Goal: Task Accomplishment & Management: Manage account settings

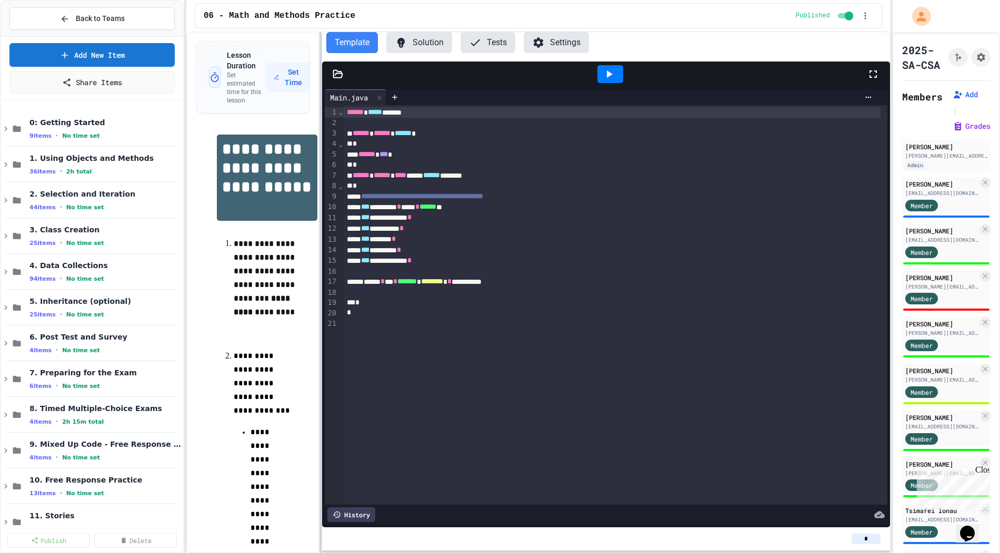
click at [319, 206] on div at bounding box center [320, 293] width 2 height 522
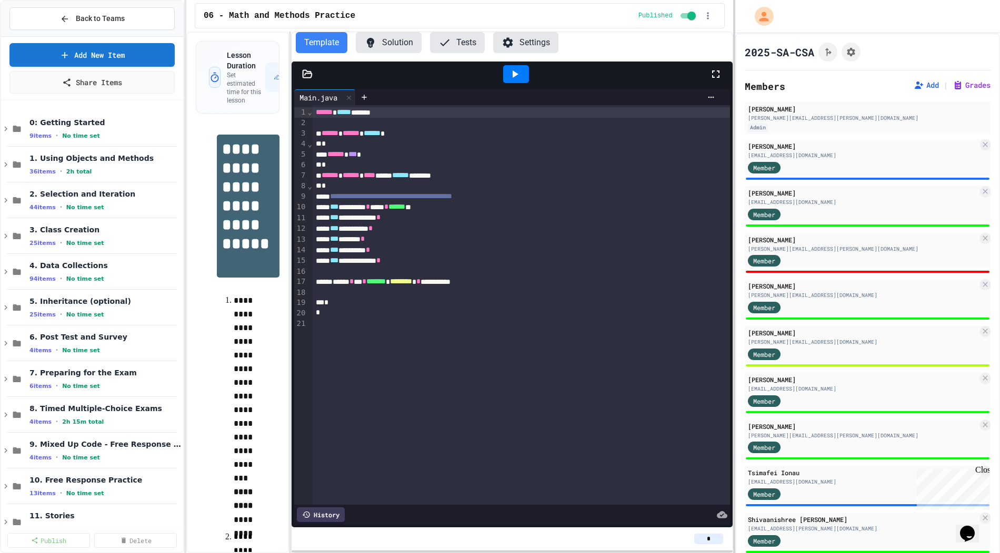
click at [732, 181] on div "**********" at bounding box center [500, 276] width 1000 height 553
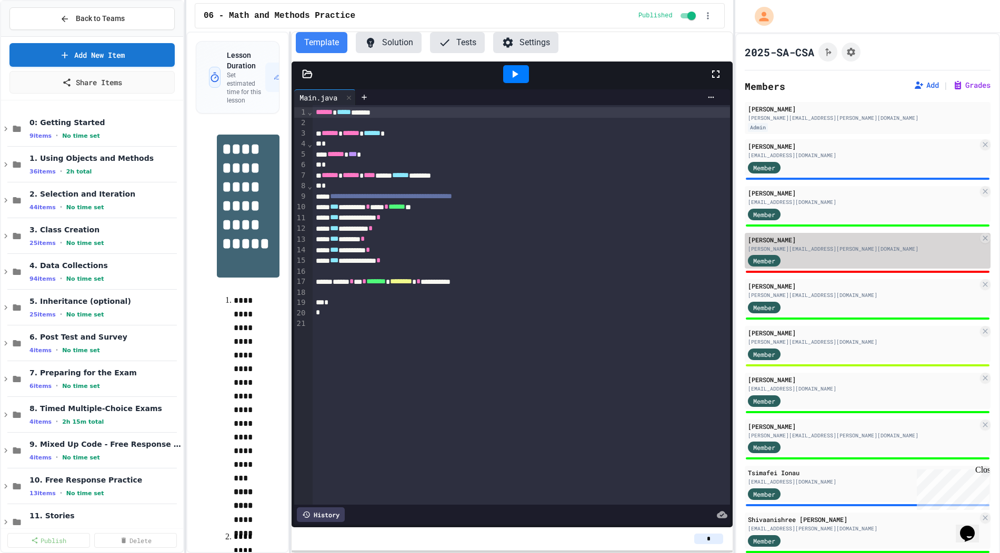
click at [804, 249] on div "[PERSON_NAME][EMAIL_ADDRESS][PERSON_NAME][DOMAIN_NAME]" at bounding box center [863, 249] width 230 height 8
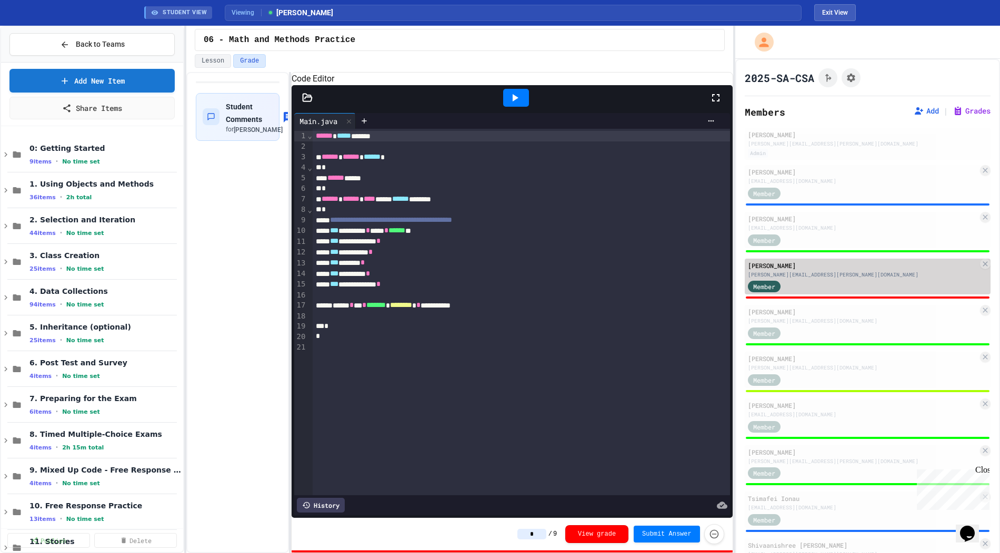
click at [807, 282] on div "Member" at bounding box center [863, 286] width 230 height 13
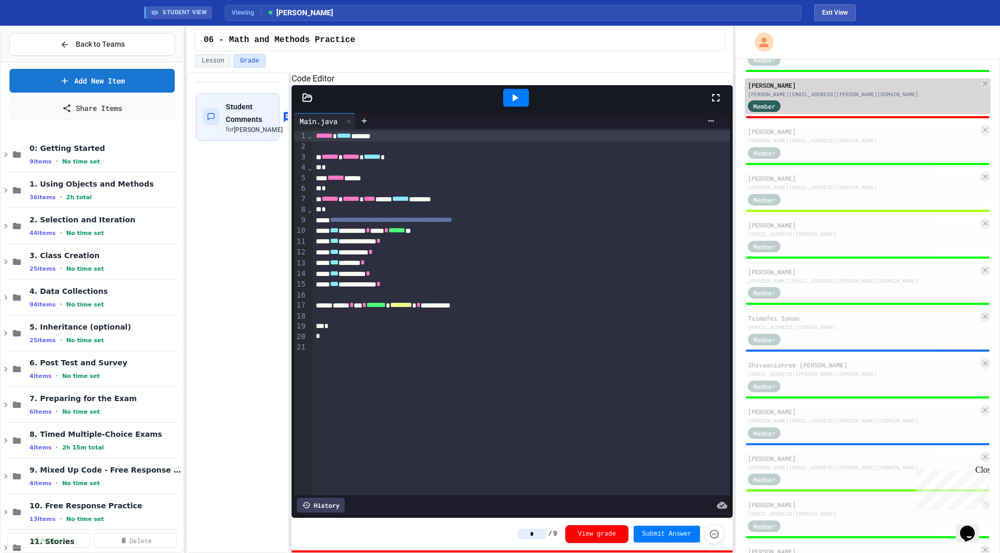
scroll to position [181, 0]
click at [807, 282] on div "[PERSON_NAME][EMAIL_ADDRESS][PERSON_NAME][DOMAIN_NAME]" at bounding box center [863, 281] width 230 height 8
type input "*"
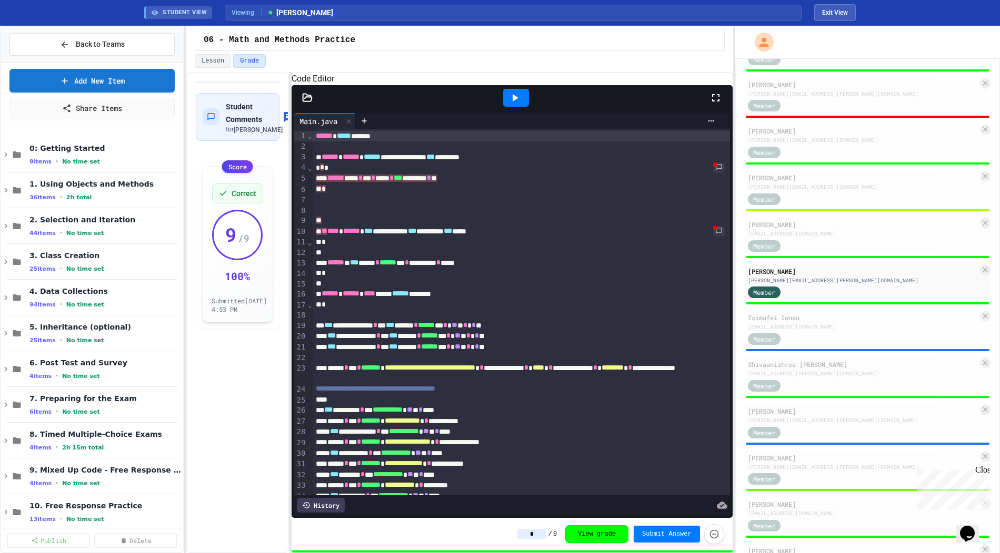
click at [513, 102] on icon at bounding box center [515, 97] width 6 height 7
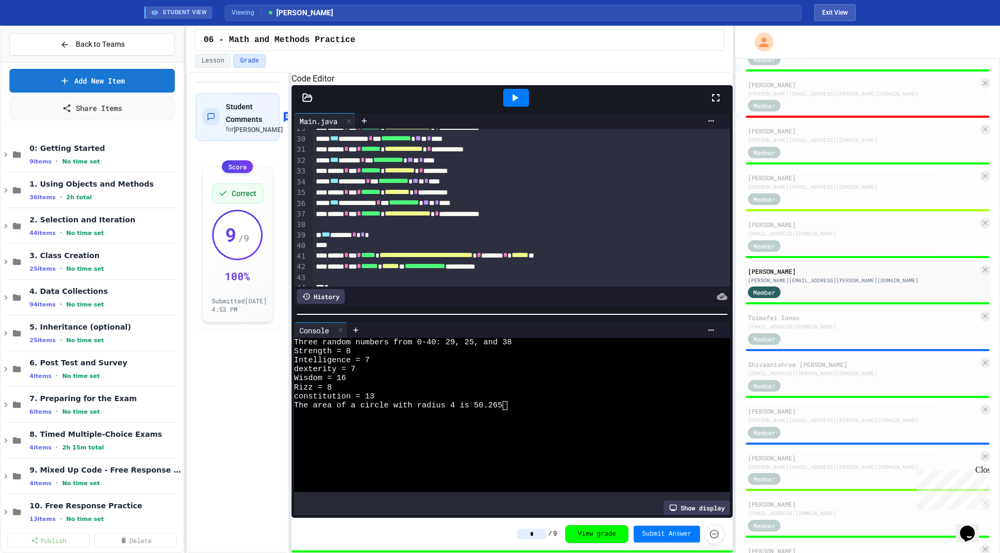
scroll to position [350, 0]
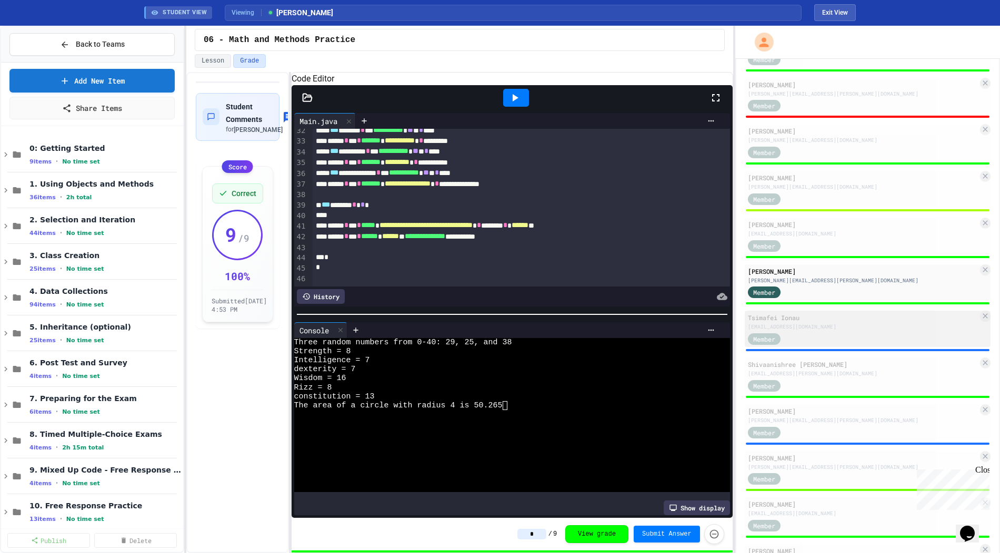
click at [840, 328] on div "[EMAIL_ADDRESS][DOMAIN_NAME]" at bounding box center [863, 327] width 230 height 8
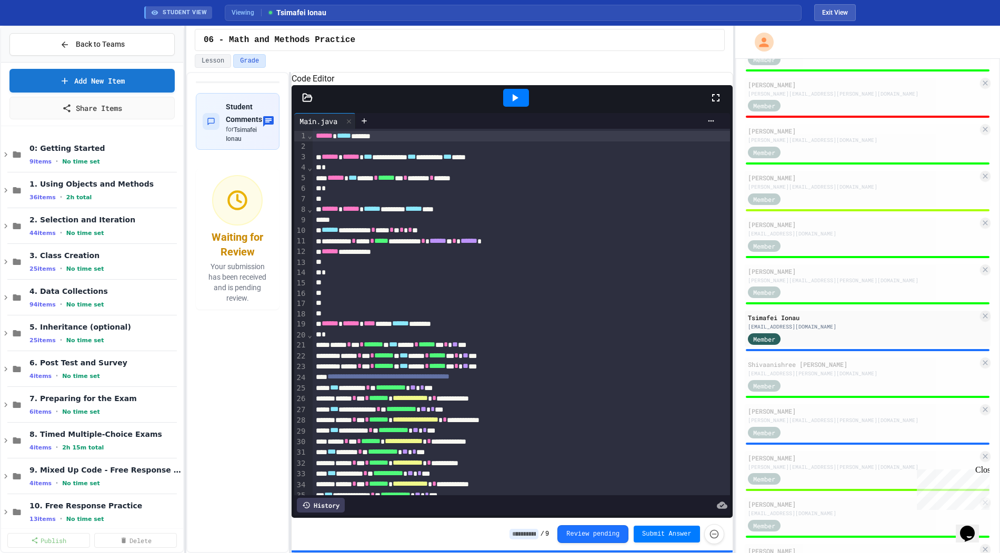
click at [519, 104] on icon at bounding box center [514, 98] width 13 height 13
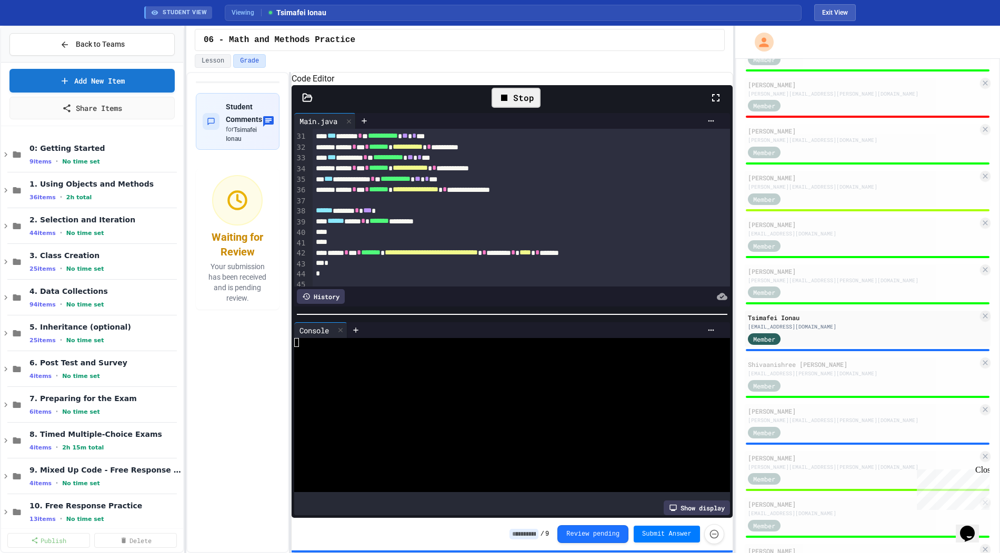
scroll to position [327, 0]
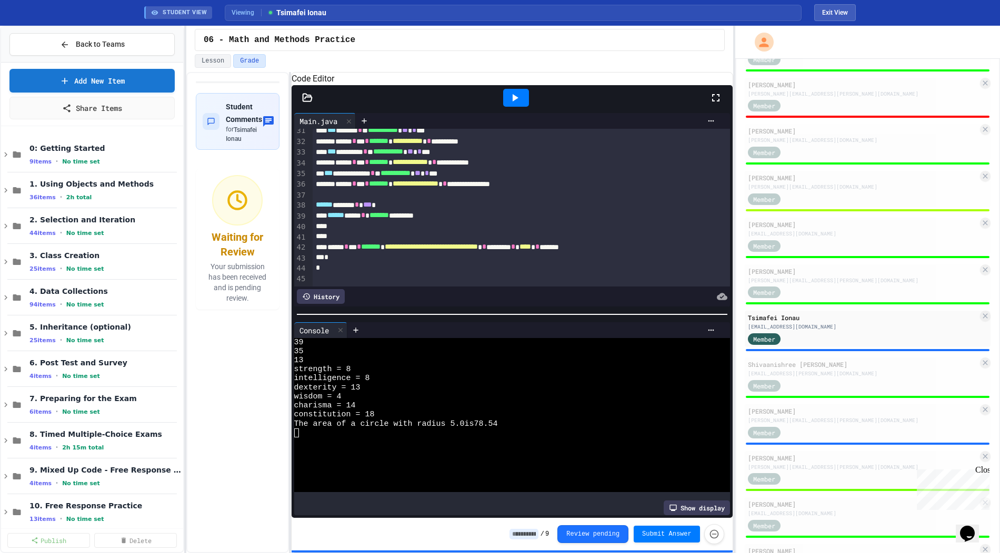
click at [521, 531] on input at bounding box center [523, 534] width 29 height 11
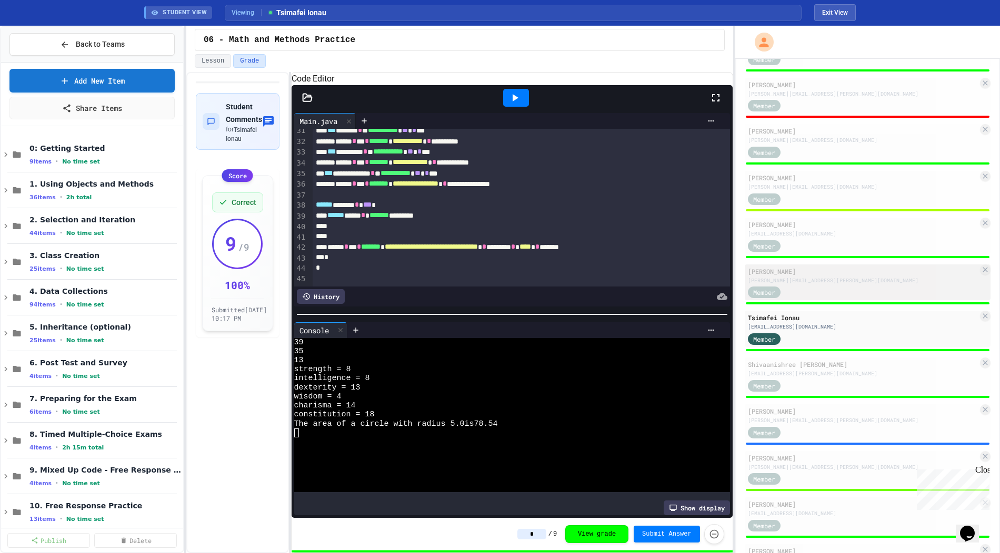
type input "*"
click at [812, 296] on div "Member" at bounding box center [863, 292] width 230 height 13
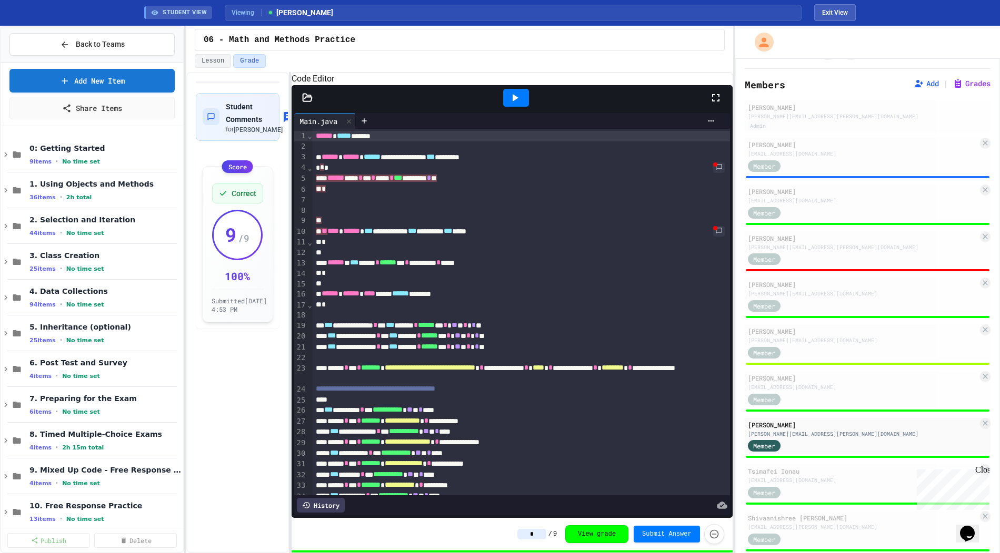
scroll to position [25, 0]
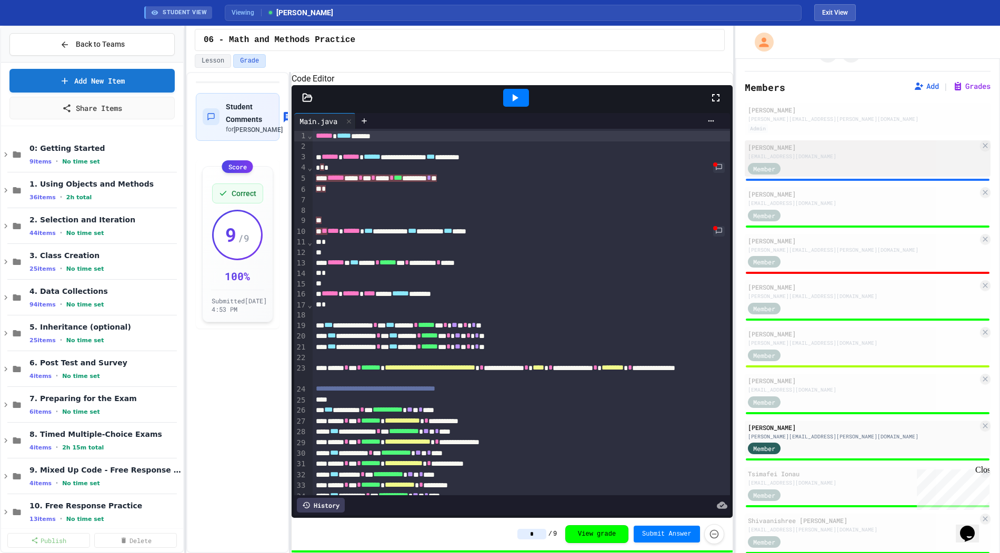
click at [828, 165] on div "Member" at bounding box center [863, 168] width 230 height 13
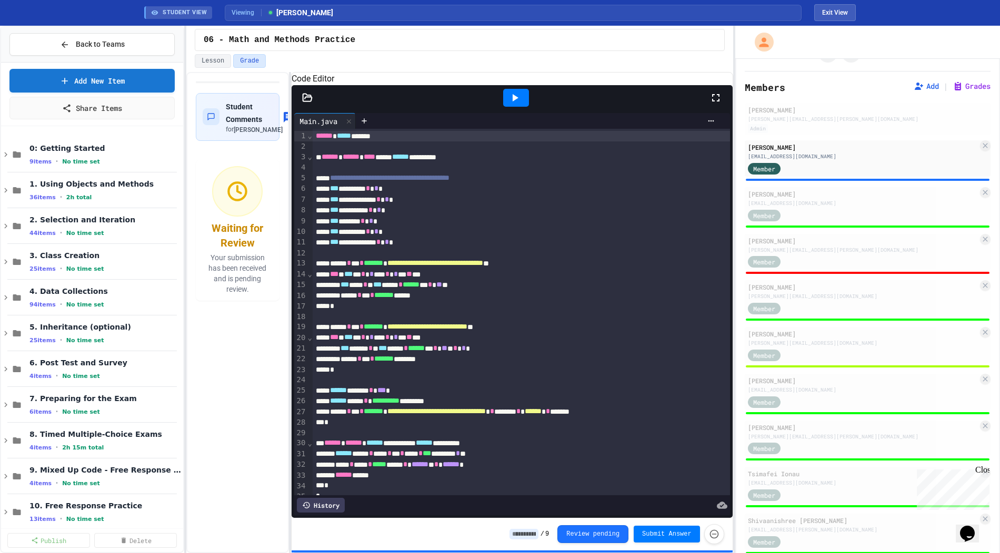
scroll to position [29, 0]
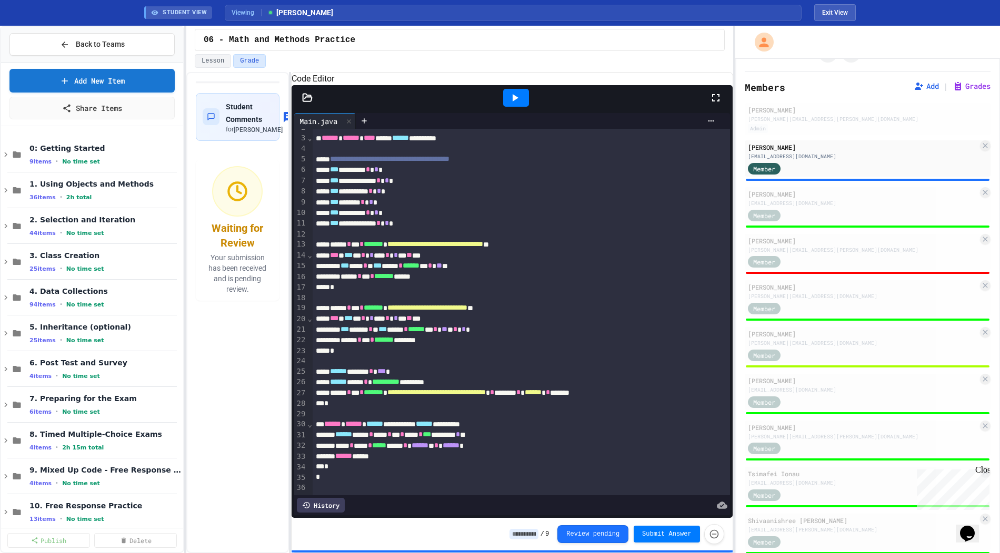
click at [328, 507] on div "History" at bounding box center [321, 505] width 48 height 15
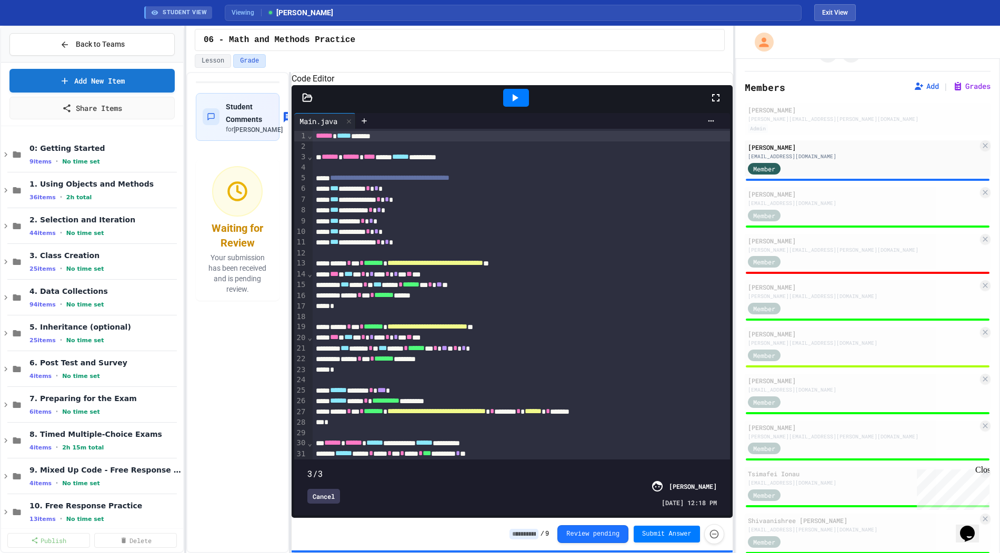
click at [586, 468] on span at bounding box center [511, 468] width 409 height 0
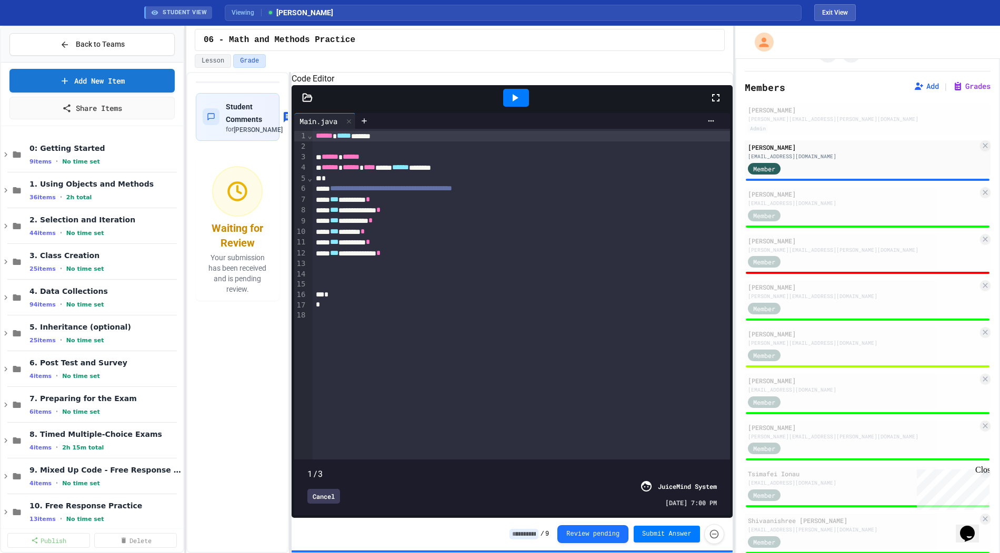
scroll to position [0, 0]
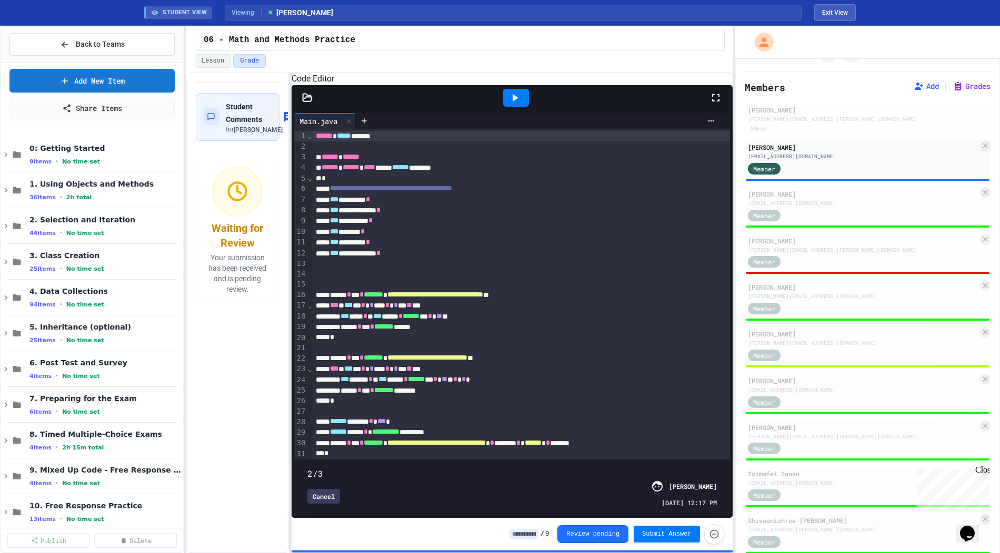
type input "*"
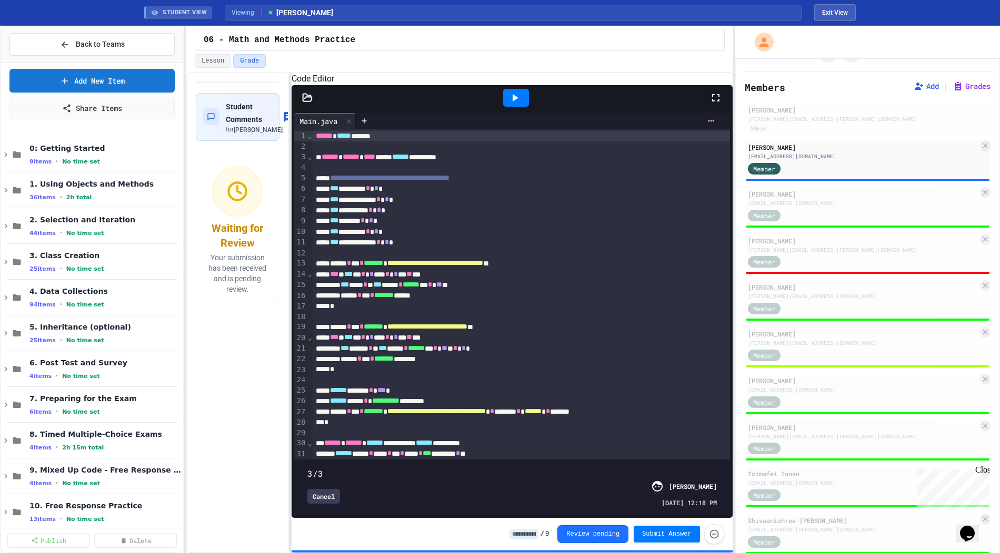
drag, startPoint x: 512, startPoint y: 459, endPoint x: 651, endPoint y: 450, distance: 138.6
click at [651, 462] on div "3/3 Cancel [PERSON_NAME] [DATE] 12:18 PM" at bounding box center [512, 487] width 430 height 51
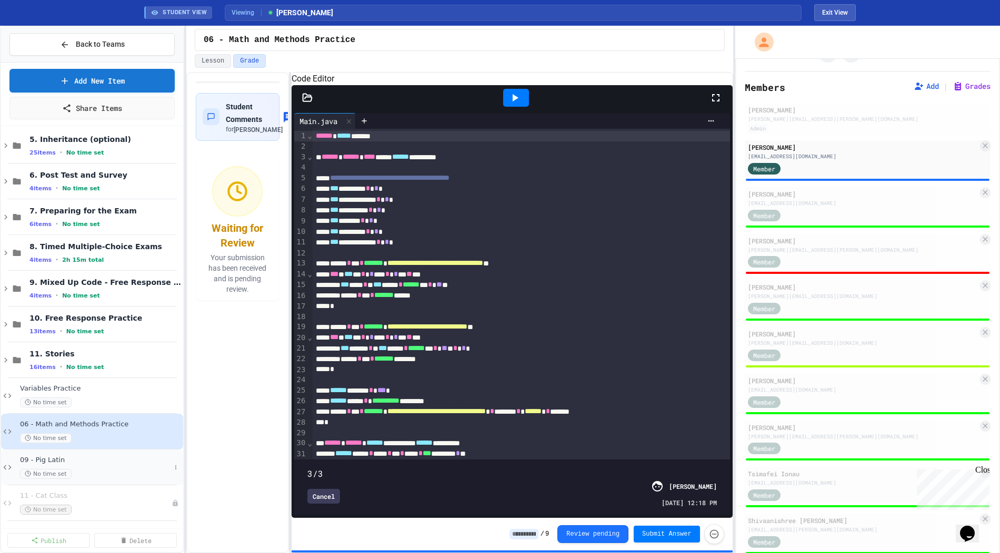
click at [92, 462] on span "09 - Pig Latin" at bounding box center [95, 460] width 150 height 9
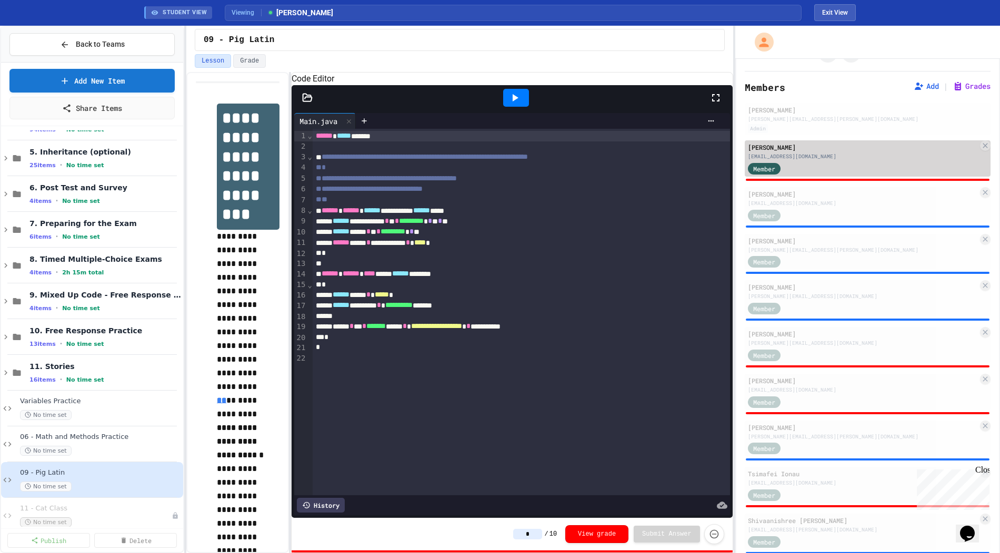
click at [871, 153] on div "[EMAIL_ADDRESS][DOMAIN_NAME]" at bounding box center [863, 157] width 230 height 8
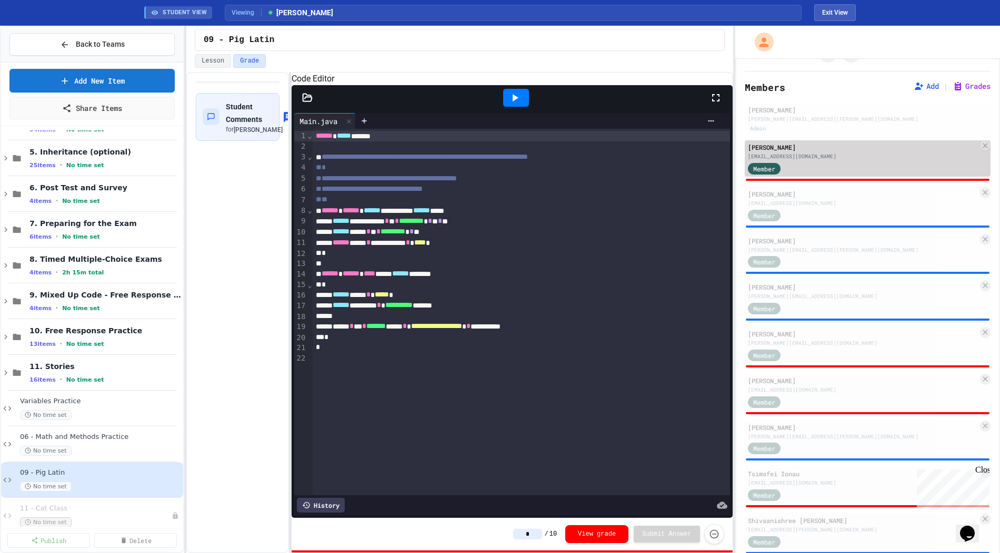
click at [855, 159] on div "Ibraheem Ahmad [EMAIL_ADDRESS][DOMAIN_NAME] Member" at bounding box center [867, 158] width 246 height 36
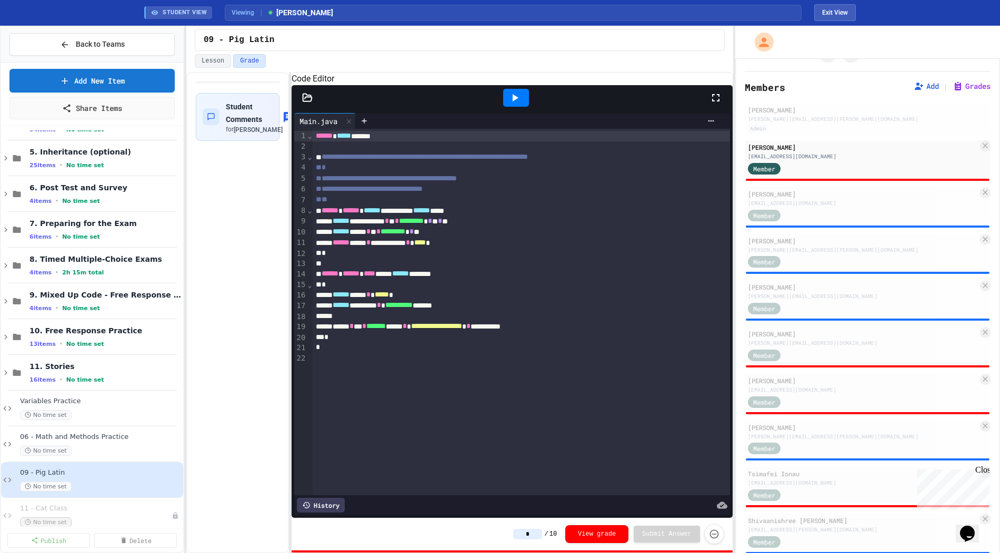
click at [328, 507] on div "History" at bounding box center [321, 505] width 48 height 15
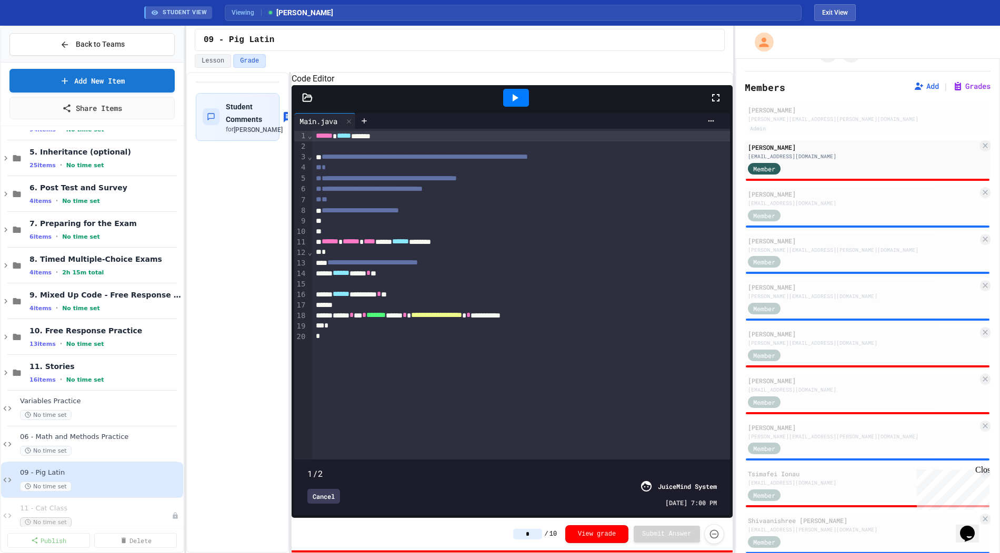
type input "*"
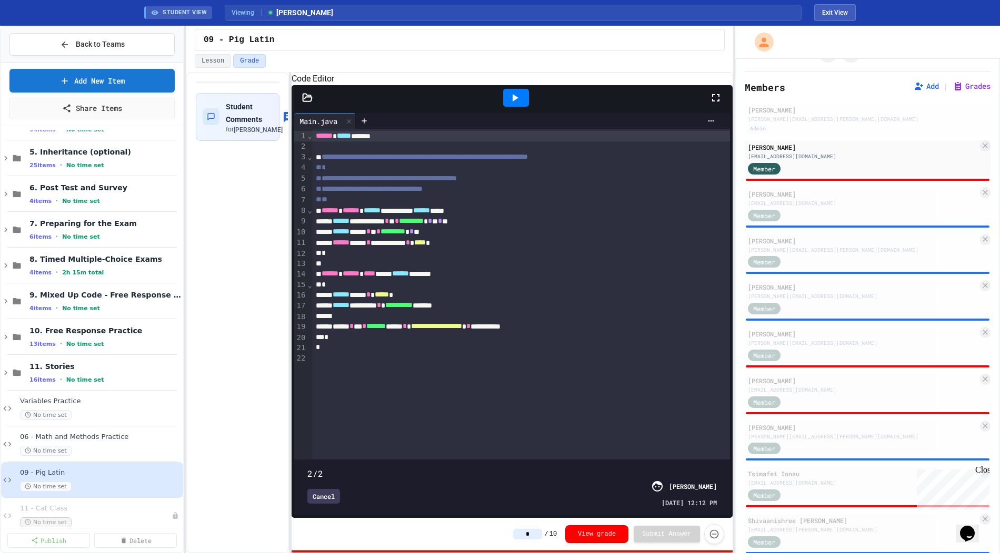
drag, startPoint x: 716, startPoint y: 464, endPoint x: 684, endPoint y: 451, distance: 34.5
click at [684, 462] on div "2/2 Cancel [PERSON_NAME] [DATE] 12:12 PM" at bounding box center [512, 487] width 430 height 51
click at [853, 209] on div "Member" at bounding box center [863, 214] width 230 height 13
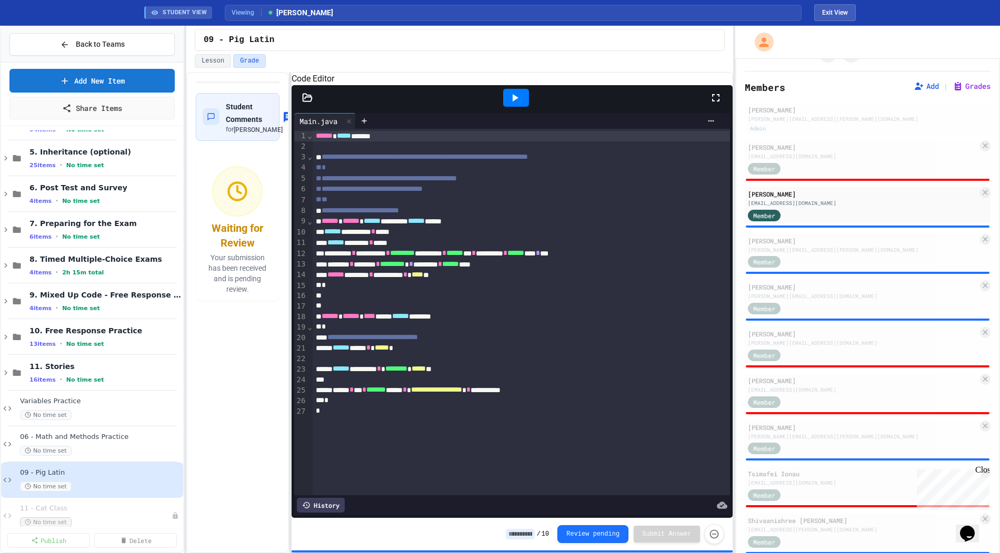
click at [511, 104] on icon at bounding box center [514, 98] width 13 height 13
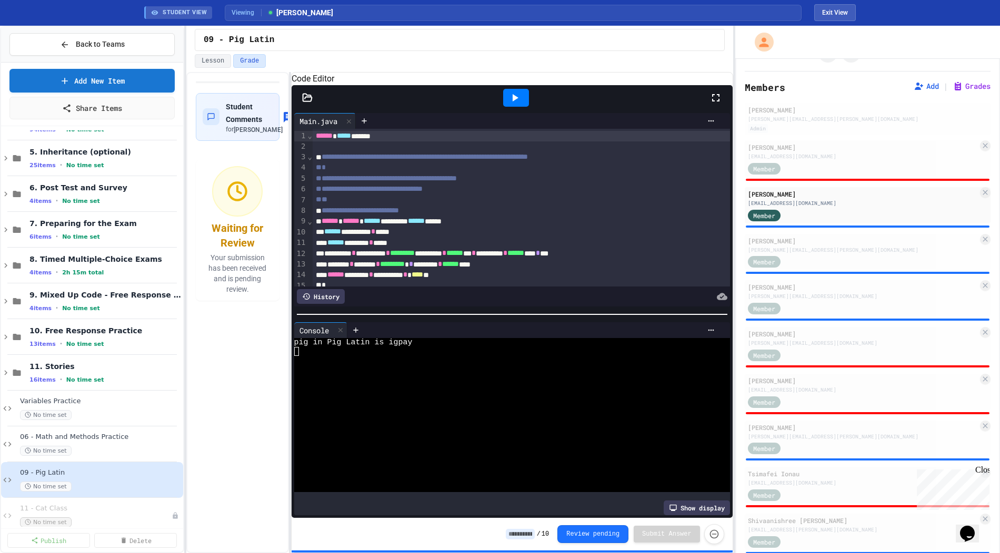
click at [331, 302] on div "History" at bounding box center [321, 296] width 48 height 15
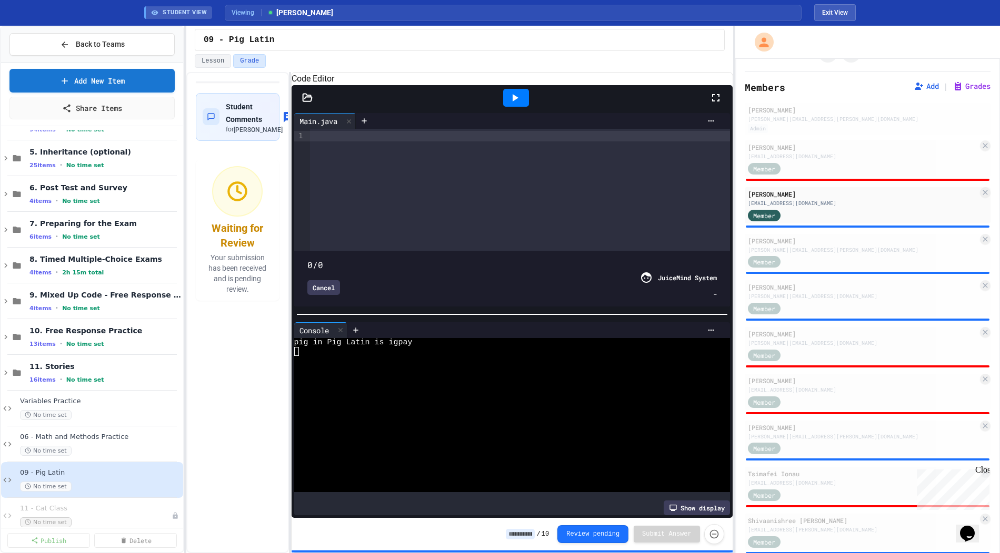
type input "***"
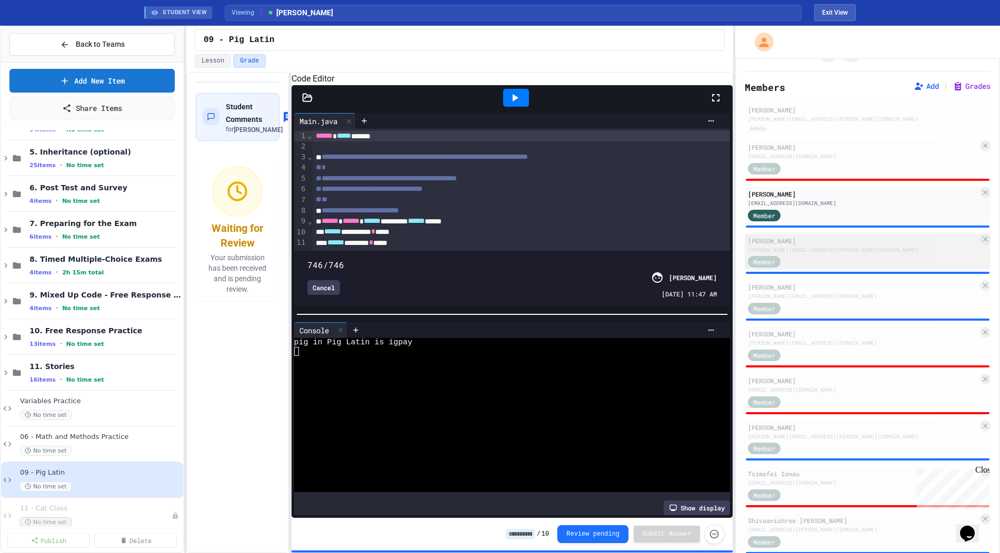
click at [849, 263] on div "Member" at bounding box center [863, 261] width 230 height 13
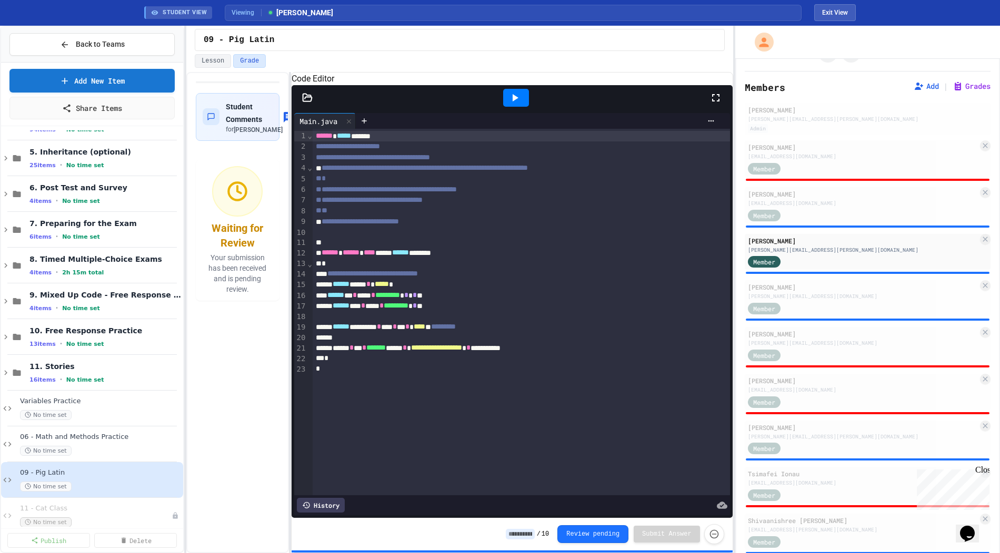
click at [325, 509] on div "History" at bounding box center [321, 505] width 48 height 15
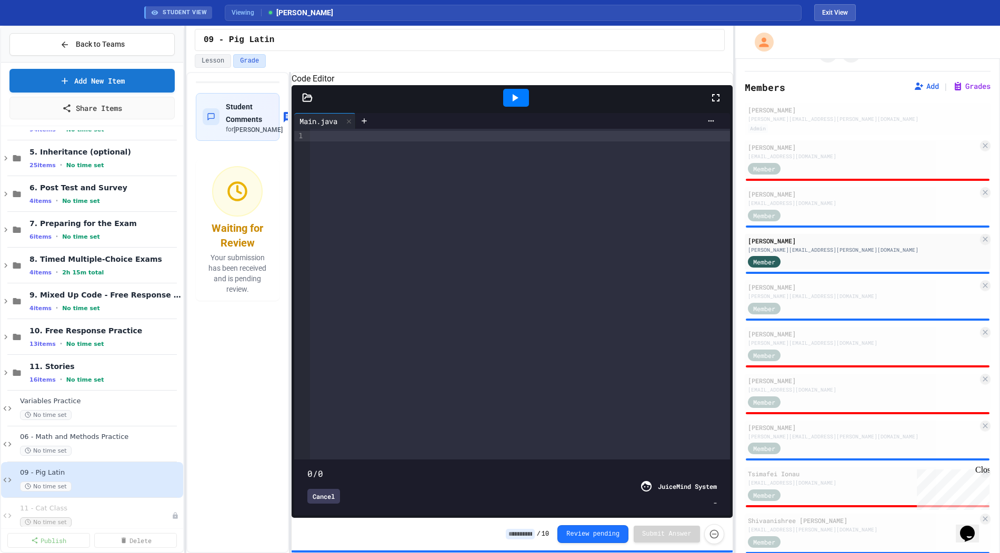
type input "***"
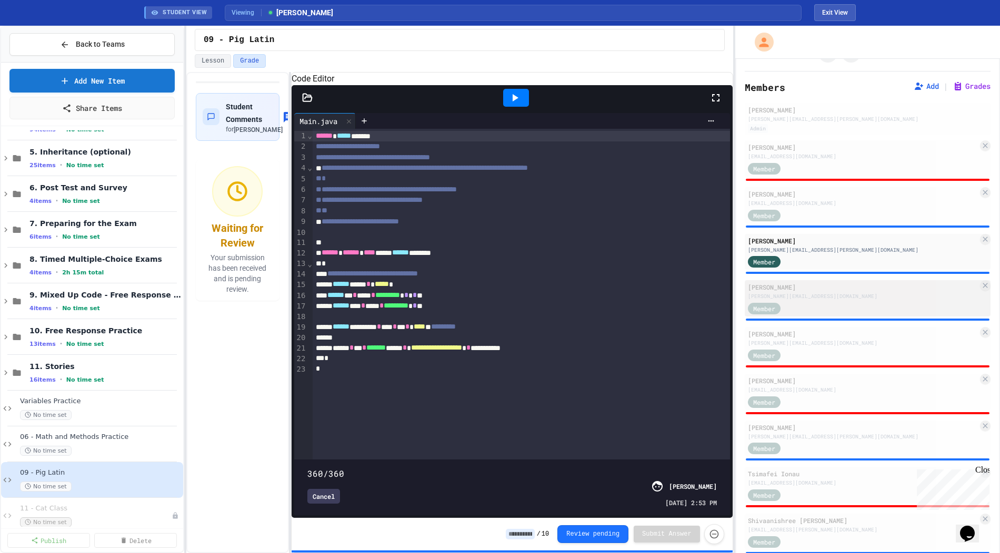
click at [843, 299] on div "[PERSON_NAME] Faradyan [PERSON_NAME][EMAIL_ADDRESS][DOMAIN_NAME] Member" at bounding box center [867, 298] width 246 height 36
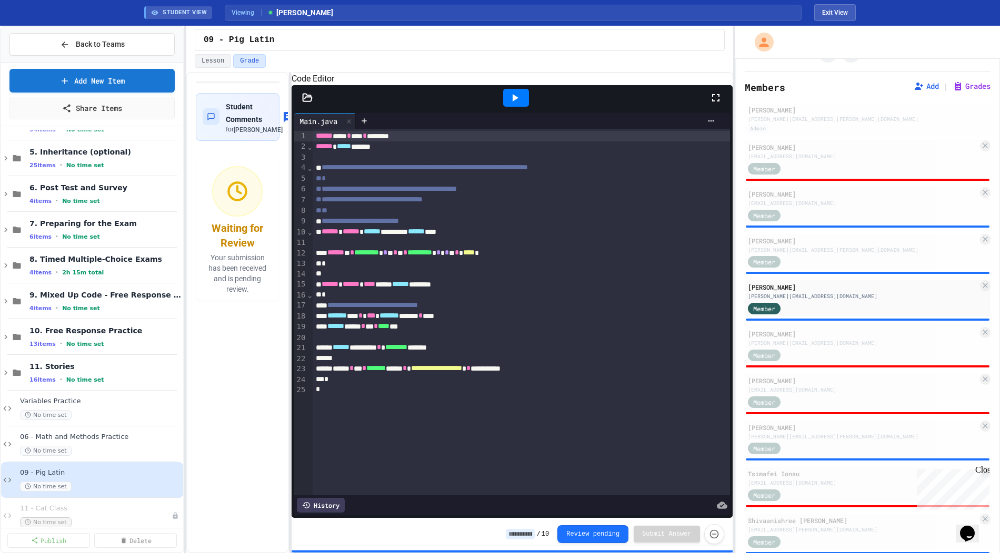
click at [518, 104] on icon at bounding box center [514, 98] width 13 height 13
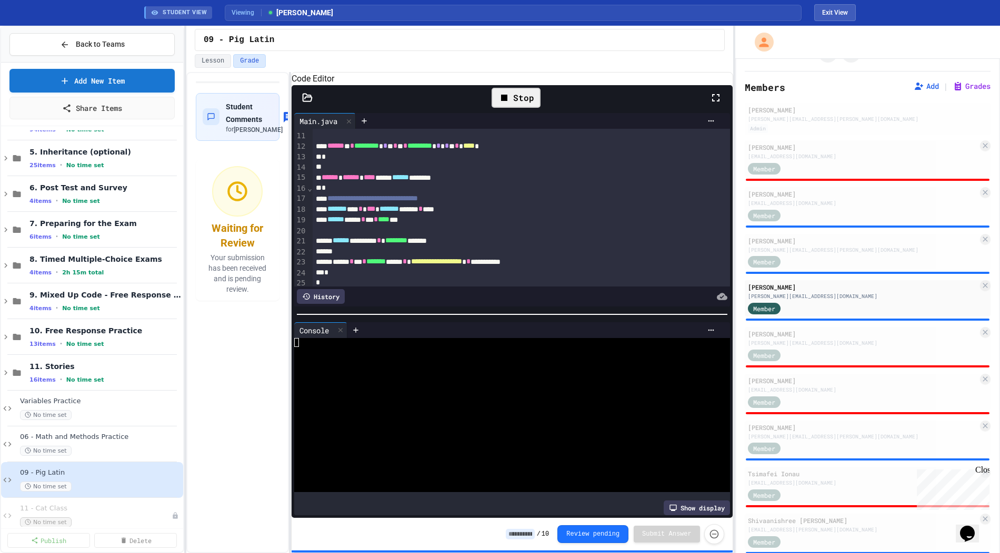
scroll to position [116, 0]
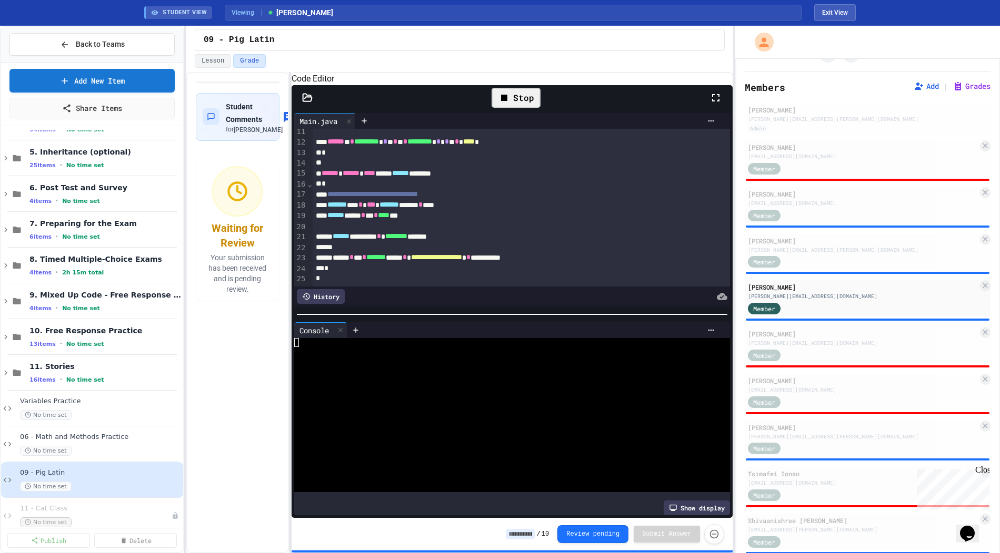
click at [324, 304] on div "History" at bounding box center [321, 296] width 48 height 15
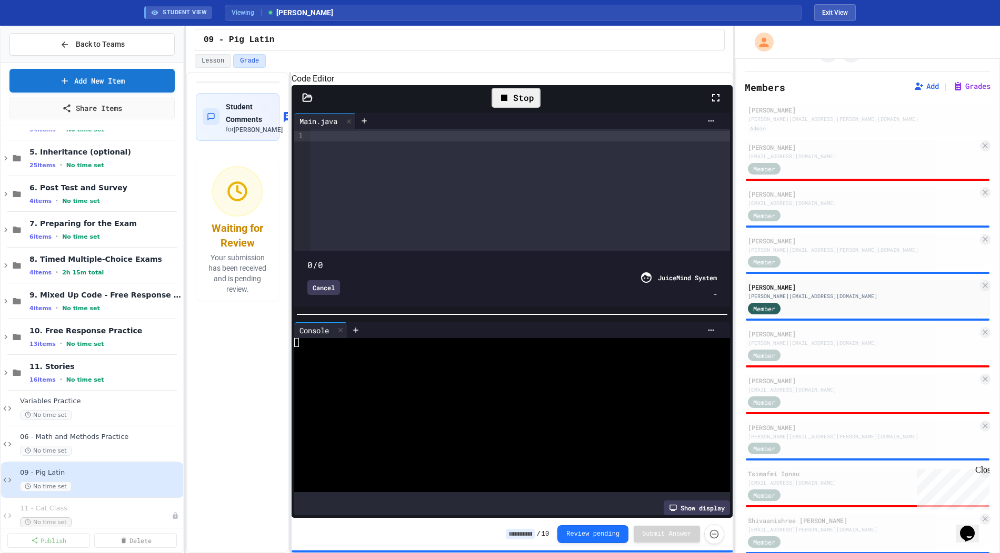
type input "***"
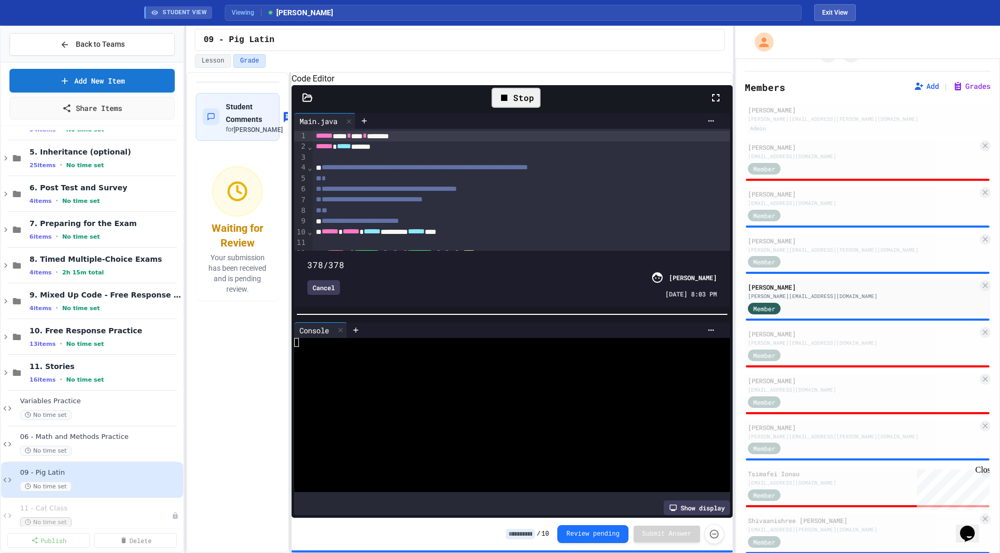
click at [327, 294] on div "Cancel" at bounding box center [323, 287] width 33 height 15
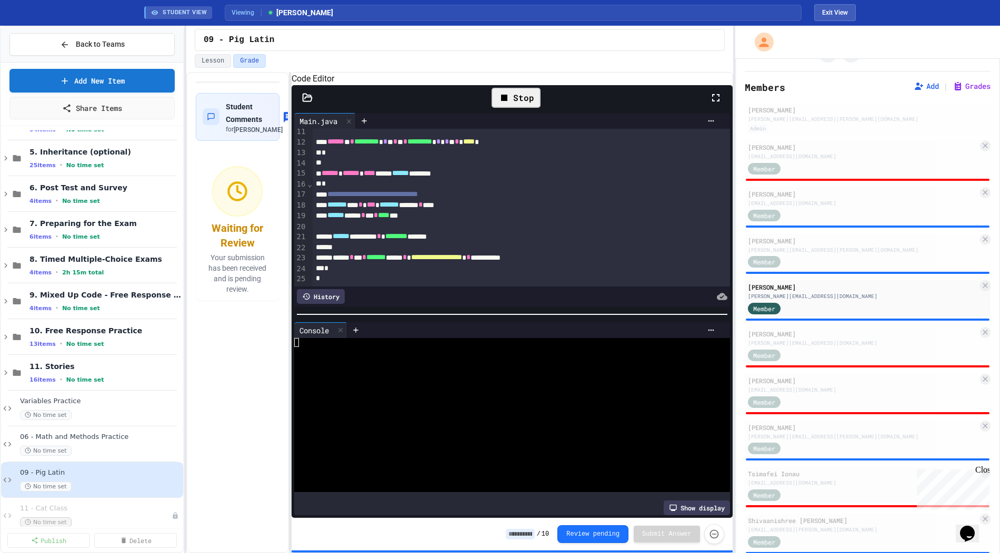
click at [524, 108] on div "Stop" at bounding box center [515, 98] width 49 height 20
click at [524, 107] on div at bounding box center [516, 98] width 26 height 18
click at [418, 329] on div at bounding box center [533, 330] width 372 height 16
click at [405, 338] on div at bounding box center [533, 330] width 372 height 16
click at [397, 347] on div at bounding box center [507, 342] width 426 height 9
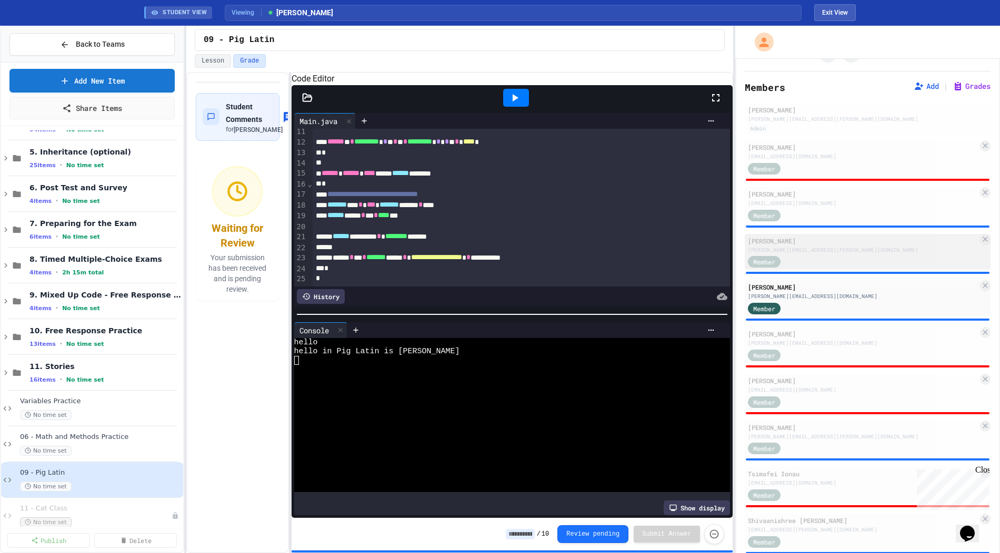
click at [773, 246] on div "[PERSON_NAME][EMAIL_ADDRESS][PERSON_NAME][DOMAIN_NAME]" at bounding box center [863, 250] width 230 height 8
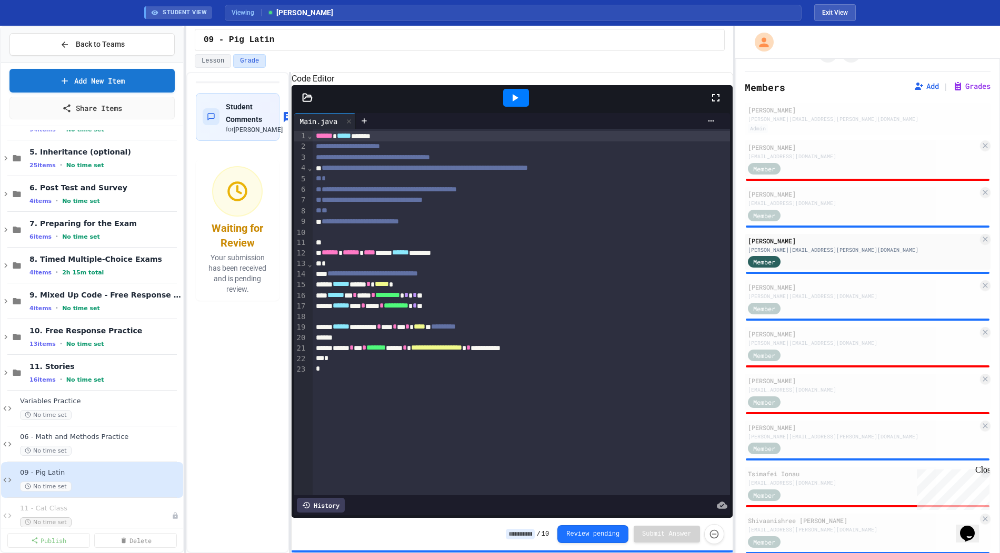
click at [518, 538] on input at bounding box center [520, 534] width 29 height 11
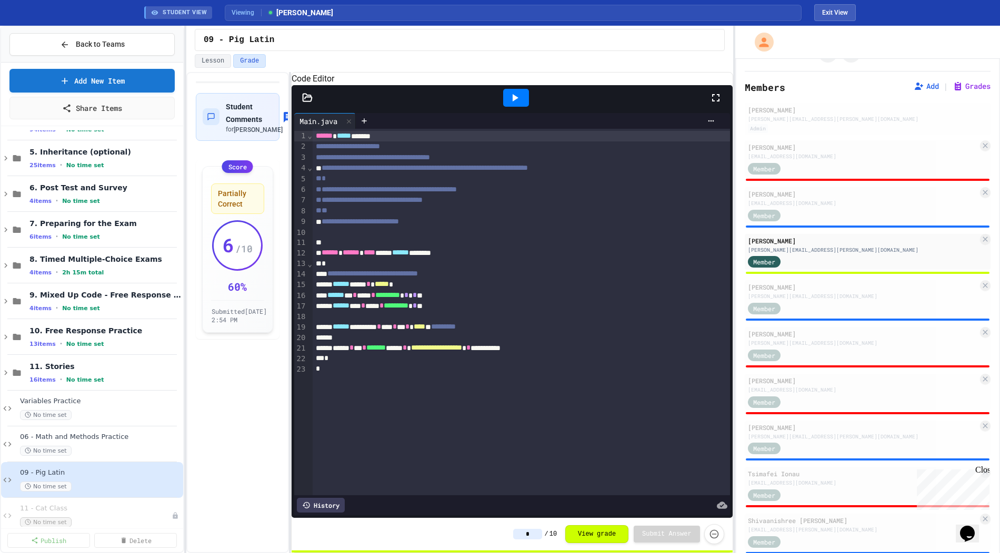
type input "*"
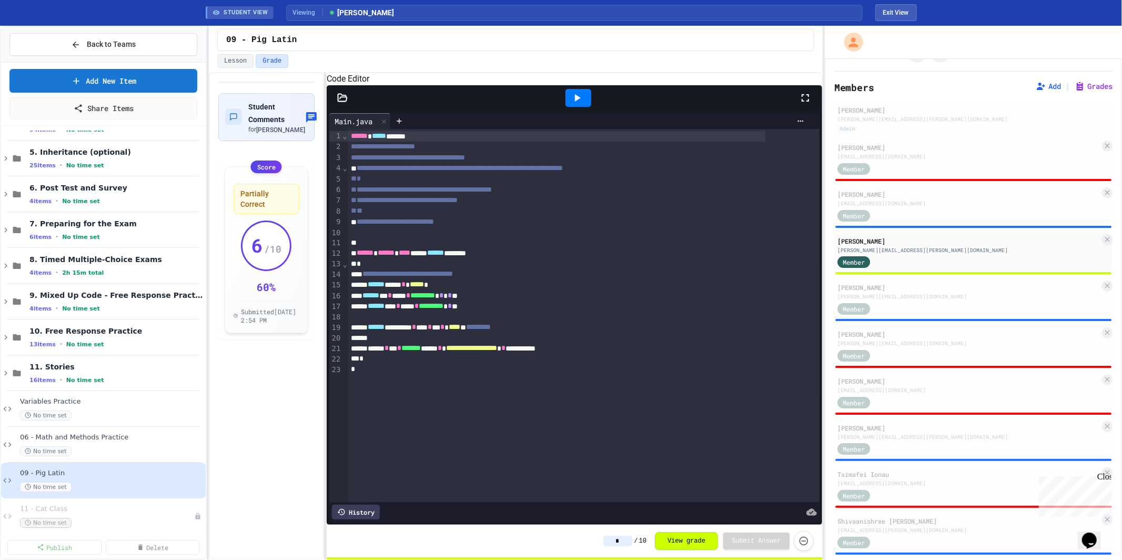
scroll to position [25, 0]
